Goal: Book appointment/travel/reservation

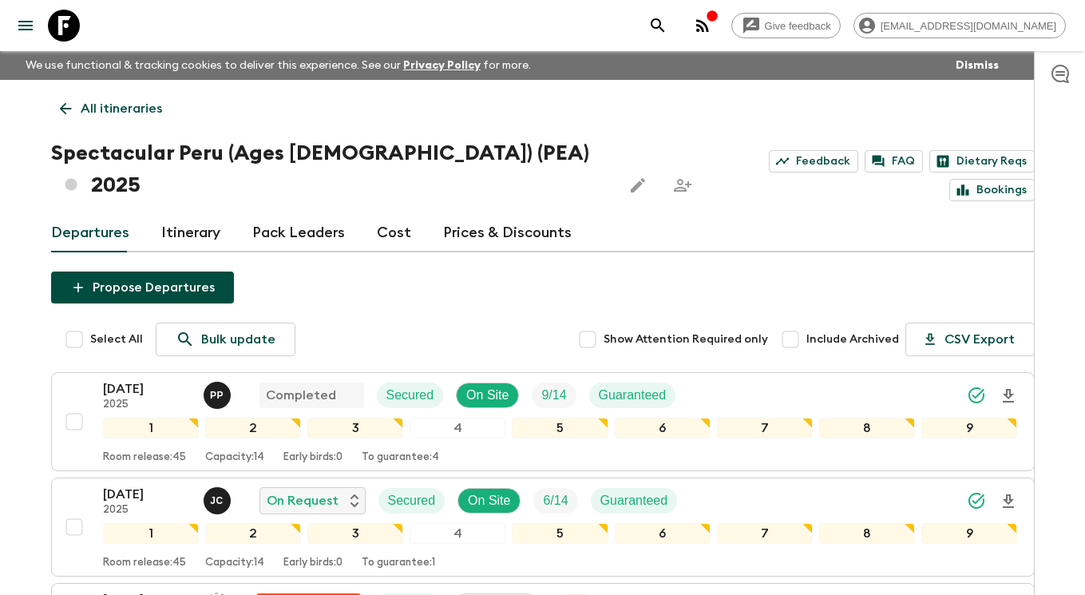
click at [66, 103] on icon at bounding box center [66, 109] width 18 height 18
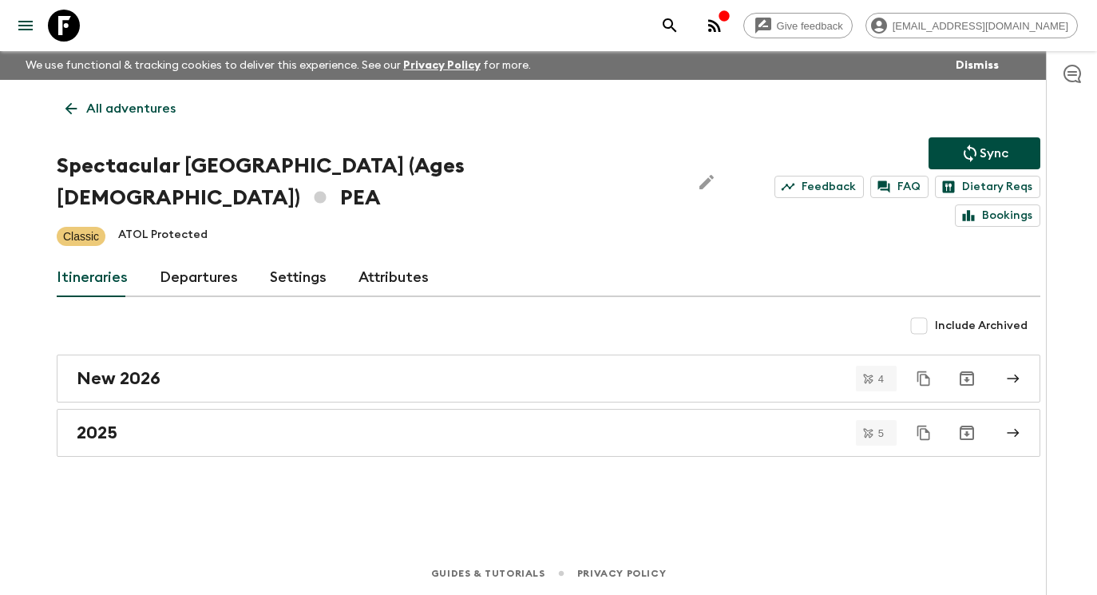
click at [79, 107] on icon at bounding box center [71, 109] width 18 height 18
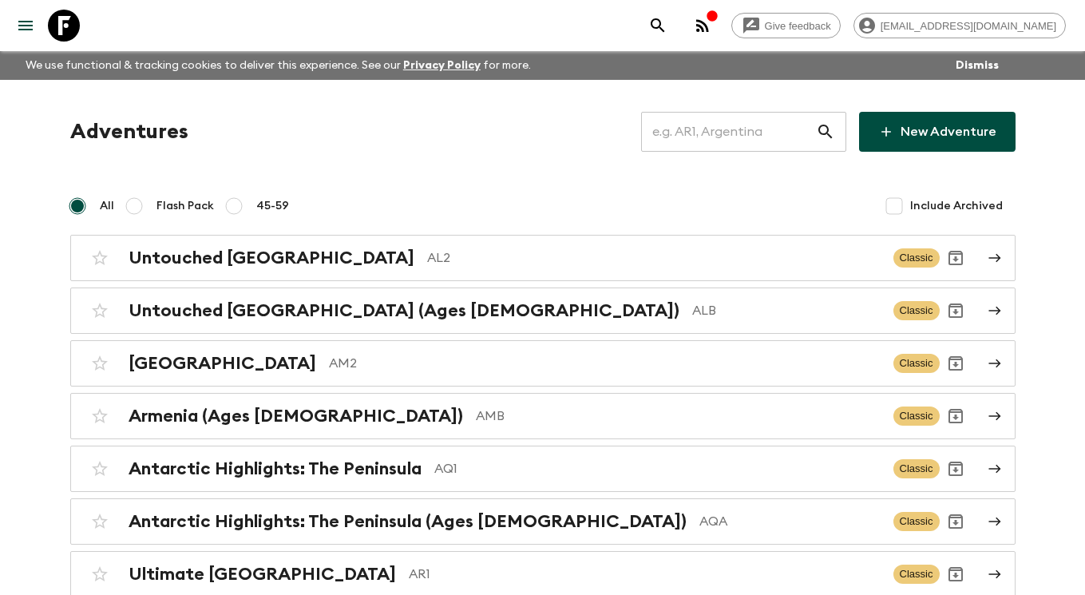
click at [796, 136] on input "text" at bounding box center [728, 131] width 175 height 45
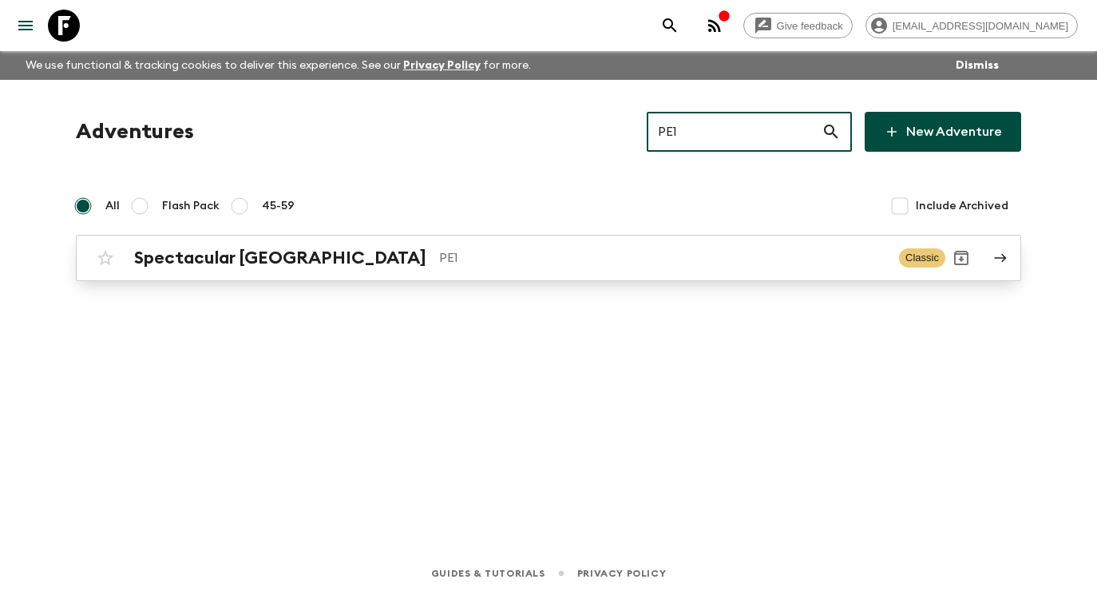
type input "PE1"
click at [755, 248] on p "PE1" at bounding box center [662, 257] width 447 height 19
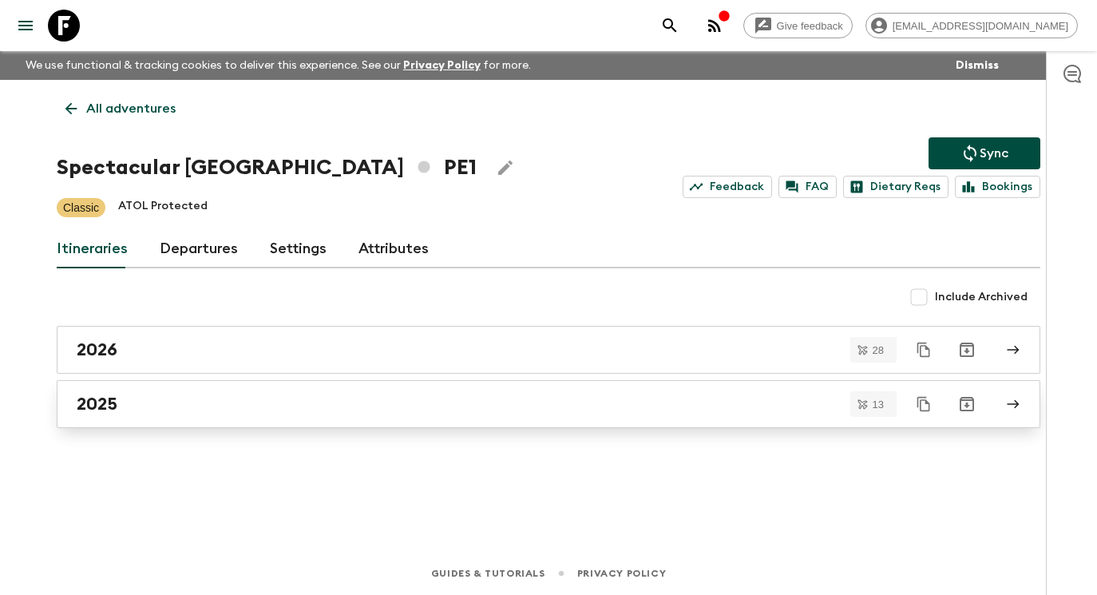
click at [683, 412] on div "2025" at bounding box center [533, 404] width 913 height 21
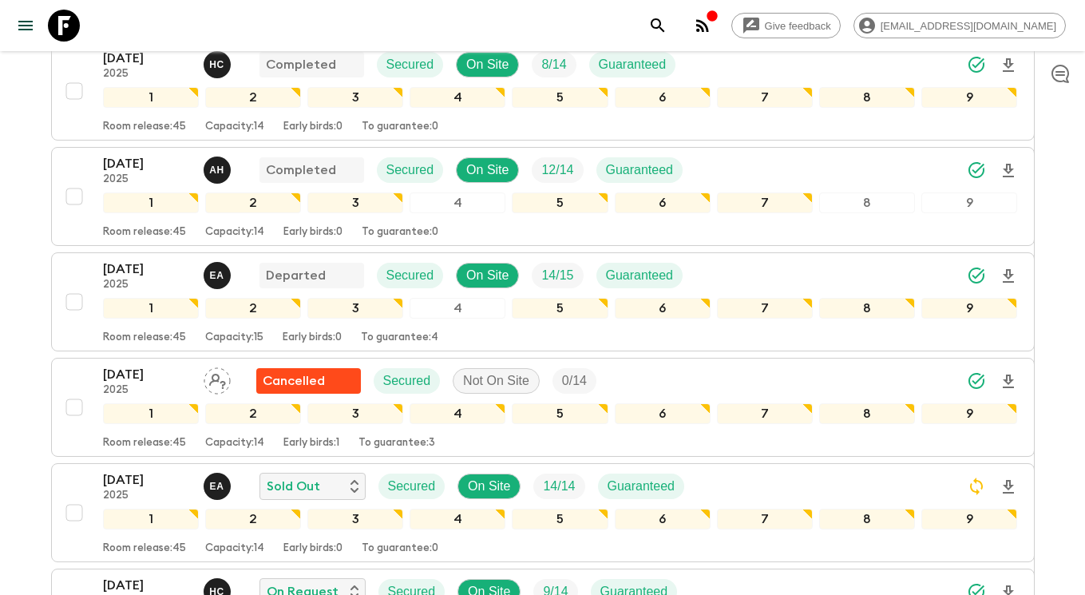
scroll to position [305, 0]
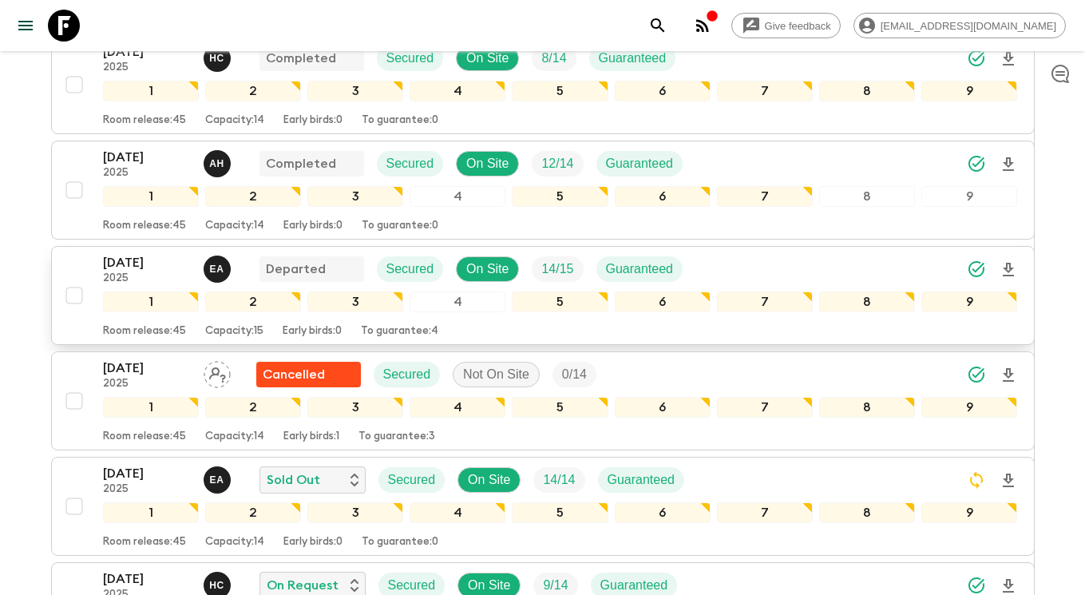
click at [145, 267] on p "[DATE]" at bounding box center [147, 262] width 88 height 19
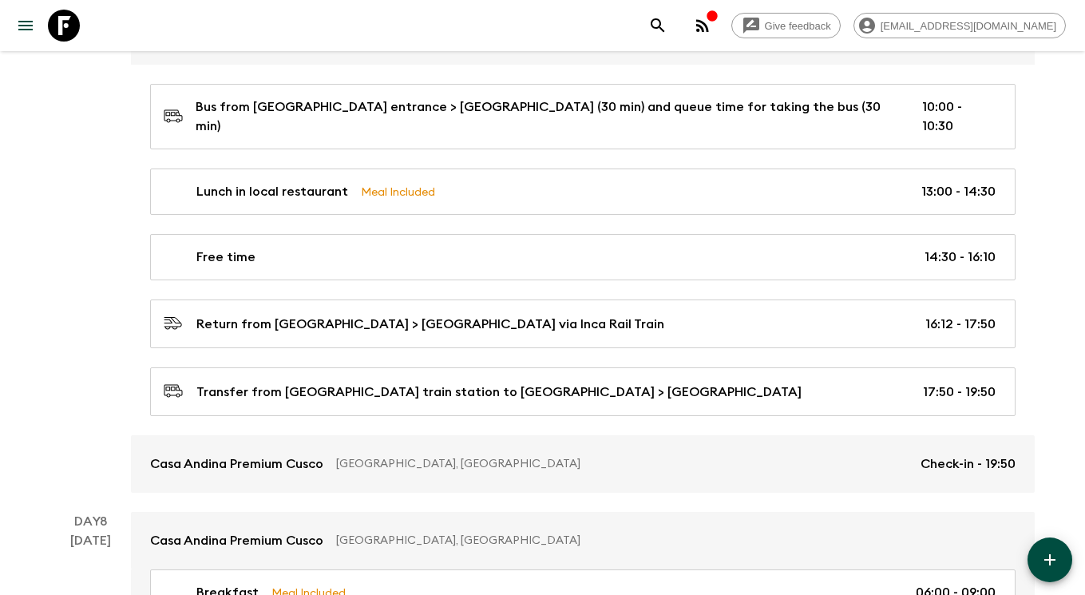
scroll to position [2617, 0]
